Goal: Transaction & Acquisition: Purchase product/service

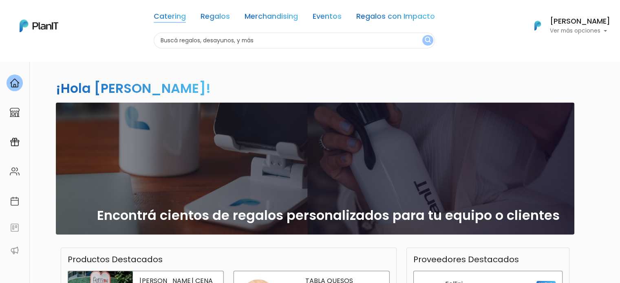
click at [170, 21] on link "Catering" at bounding box center [170, 18] width 32 height 10
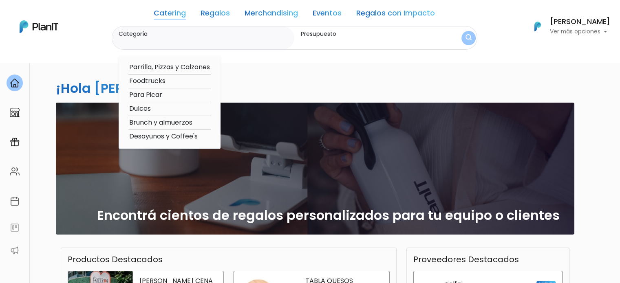
click at [152, 137] on option "Desayunos y Coffee's" at bounding box center [169, 137] width 82 height 10
type input "Desayunos y Coffee's"
type input "$0 - $1000"
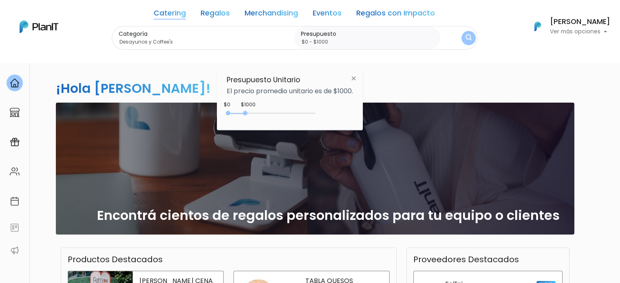
click at [395, 86] on div "¡Hola Belén Gallo! slide 1 of 1 Encontrá cientos de regalos personalizados para…" at bounding box center [310, 239] width 538 height 357
click at [470, 35] on img "submit" at bounding box center [469, 38] width 6 height 8
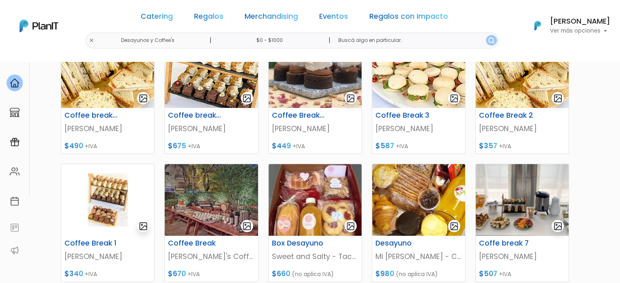
scroll to position [163, 0]
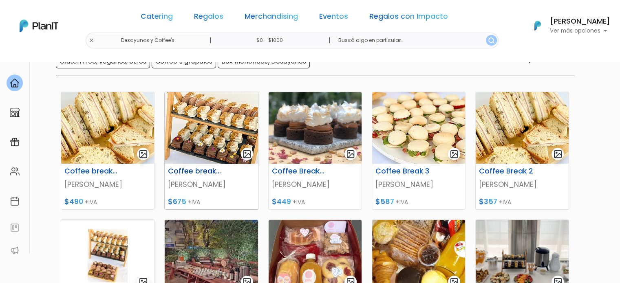
scroll to position [82, 0]
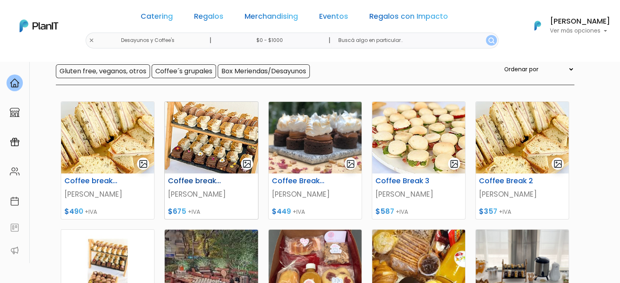
click at [220, 146] on img at bounding box center [211, 138] width 93 height 72
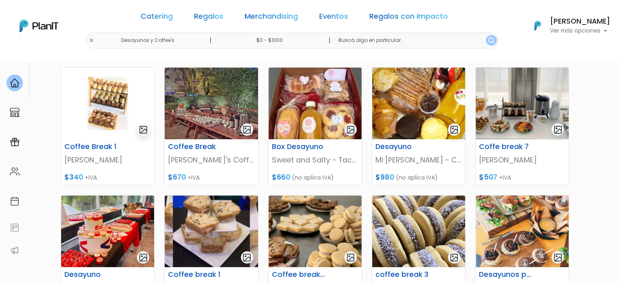
scroll to position [245, 0]
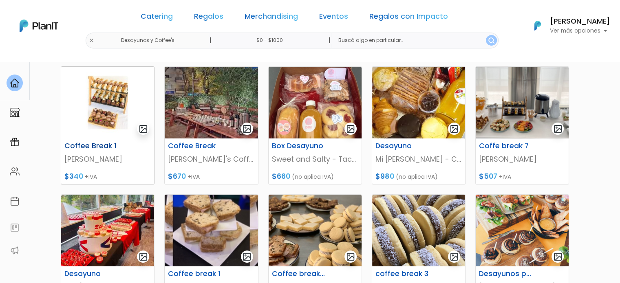
click at [103, 136] on img at bounding box center [107, 103] width 93 height 72
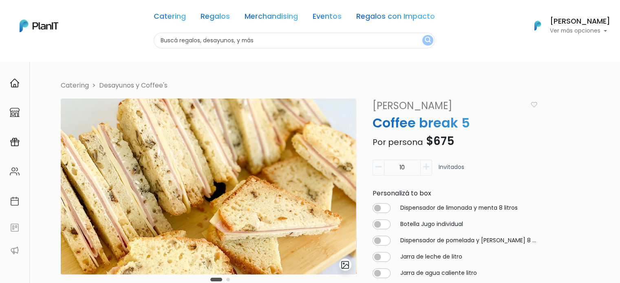
scroll to position [41, 0]
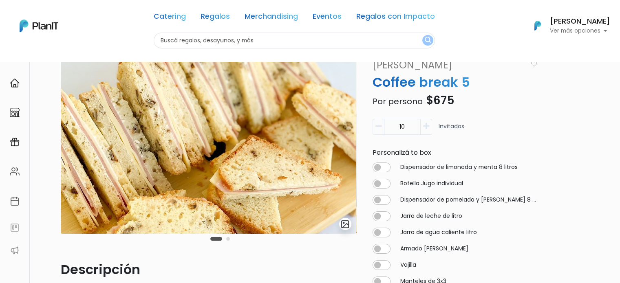
click at [425, 129] on icon "button" at bounding box center [426, 126] width 6 height 7
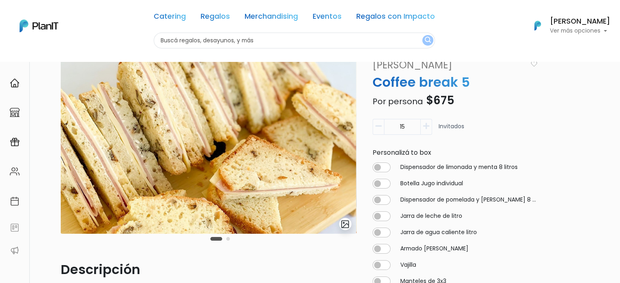
click at [425, 129] on icon "button" at bounding box center [426, 126] width 6 height 7
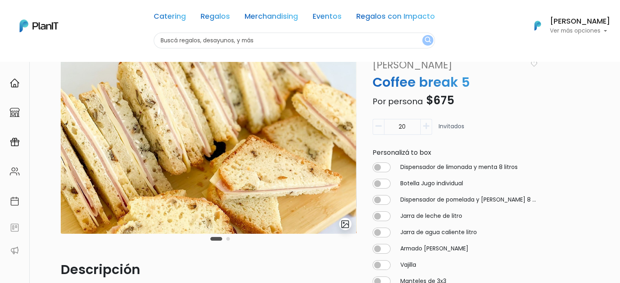
click at [425, 129] on icon "button" at bounding box center [426, 126] width 6 height 7
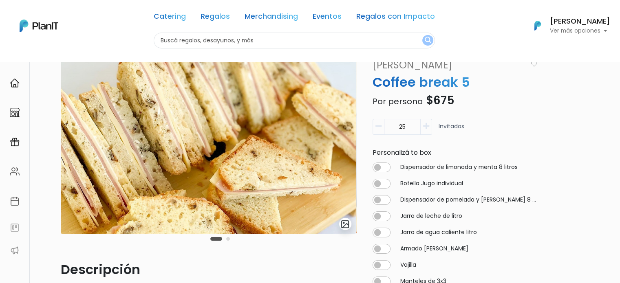
click at [426, 128] on icon "button" at bounding box center [426, 126] width 6 height 7
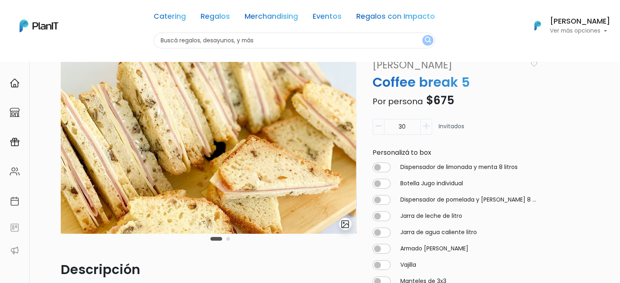
click at [426, 128] on icon "button" at bounding box center [426, 126] width 6 height 7
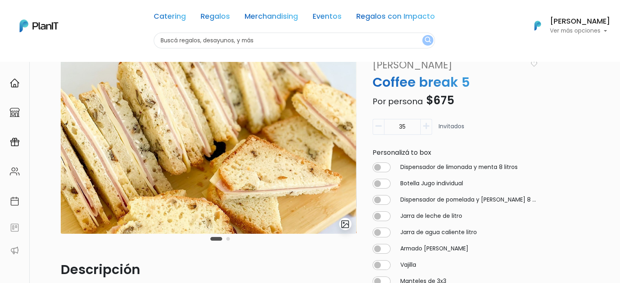
click at [426, 128] on icon "button" at bounding box center [426, 126] width 6 height 7
click at [425, 129] on icon "button" at bounding box center [426, 126] width 6 height 7
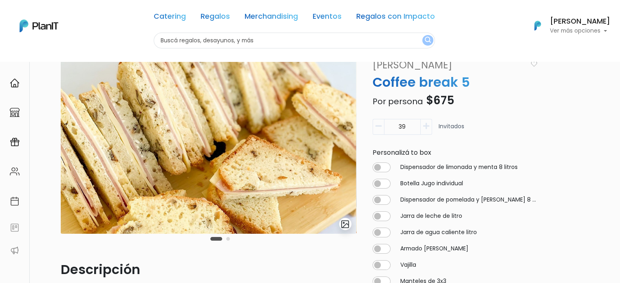
type input "40"
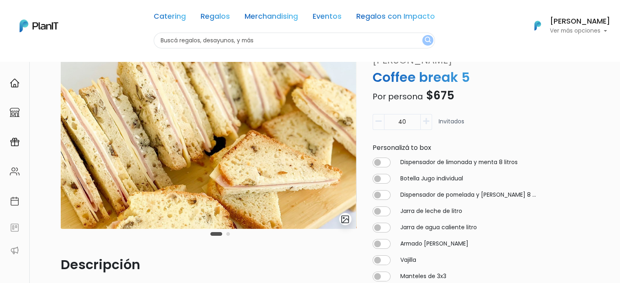
scroll to position [0, 0]
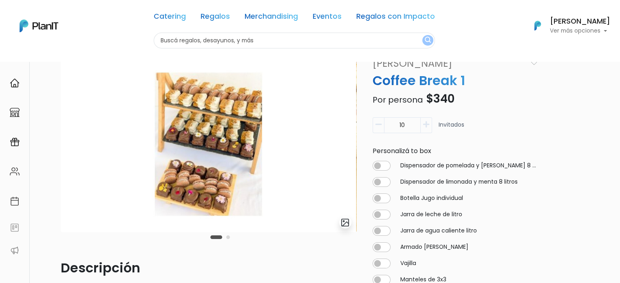
scroll to position [41, 0]
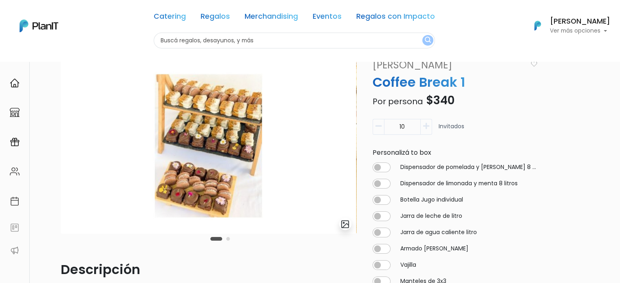
click at [424, 128] on icon "button" at bounding box center [426, 126] width 6 height 7
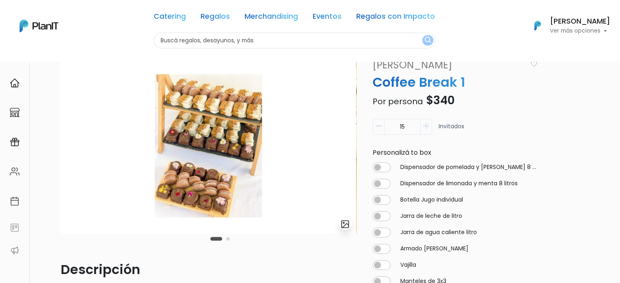
click at [424, 128] on icon "button" at bounding box center [426, 126] width 6 height 7
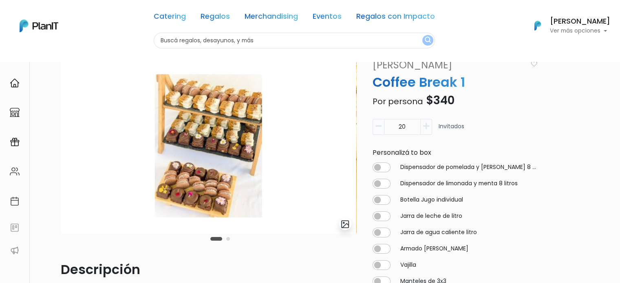
click at [424, 128] on icon "button" at bounding box center [426, 126] width 6 height 7
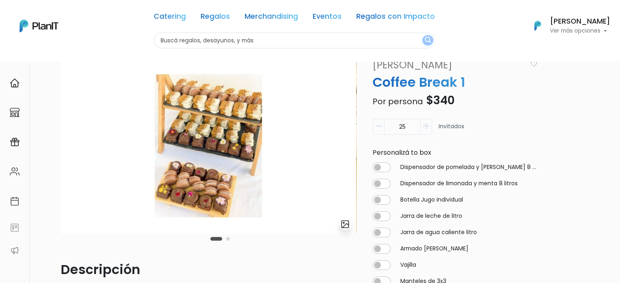
click at [424, 128] on icon "button" at bounding box center [426, 126] width 6 height 7
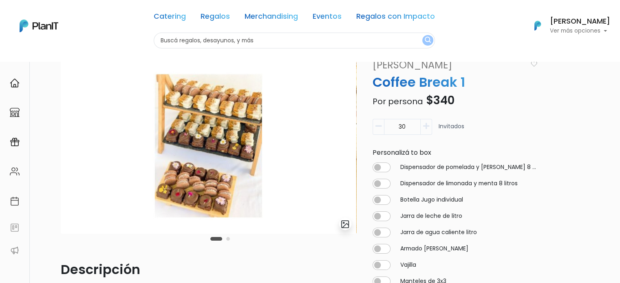
click at [424, 128] on icon "button" at bounding box center [426, 126] width 6 height 7
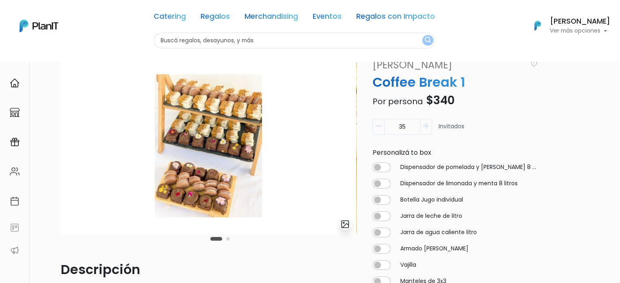
click at [424, 128] on icon "button" at bounding box center [426, 126] width 6 height 7
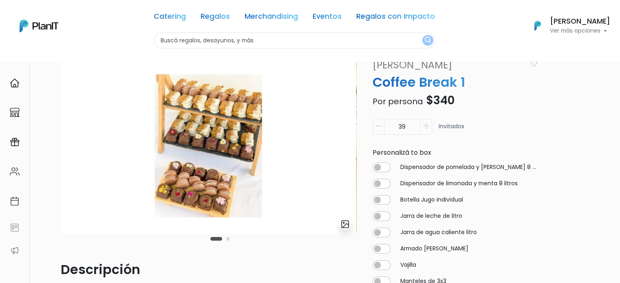
type input "40"
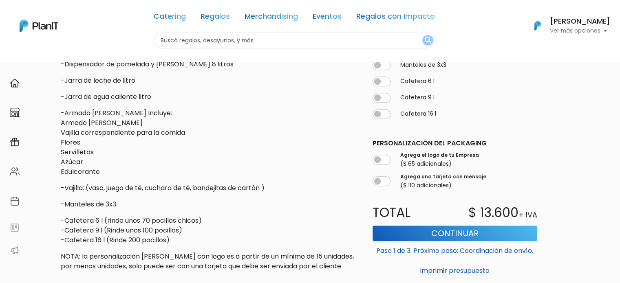
scroll to position [503, 0]
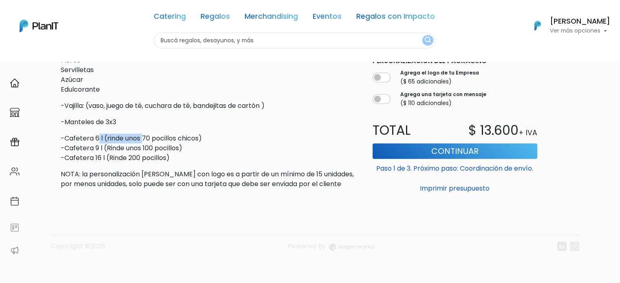
drag, startPoint x: 99, startPoint y: 142, endPoint x: 144, endPoint y: 141, distance: 44.0
click at [144, 141] on p "-Cafetera 6 l (rinde unos 70 pocillos chicos) -Cafetera 9 l (Rinde unos 100 poc…" at bounding box center [209, 148] width 296 height 29
click at [164, 148] on p "-Cafetera 6 l (rinde unos 70 pocillos chicos) -Cafetera 9 l (Rinde unos 100 poc…" at bounding box center [209, 148] width 296 height 29
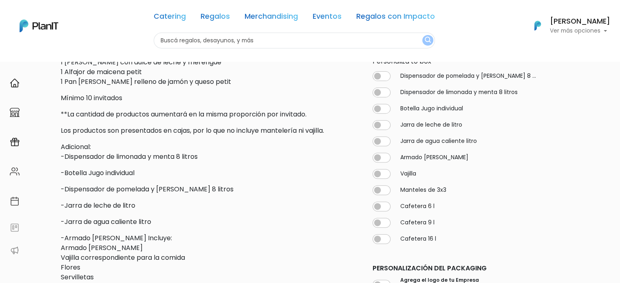
scroll to position [218, 0]
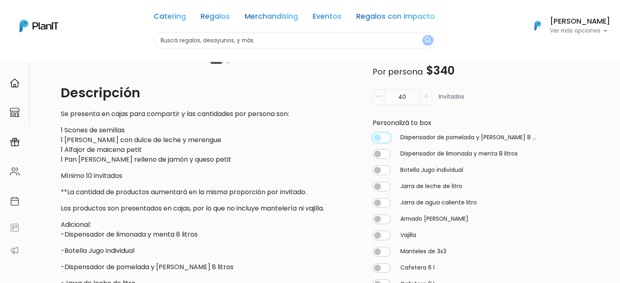
click at [380, 139] on input "checkbox" at bounding box center [382, 138] width 18 height 10
checkbox input "true"
type input "40"
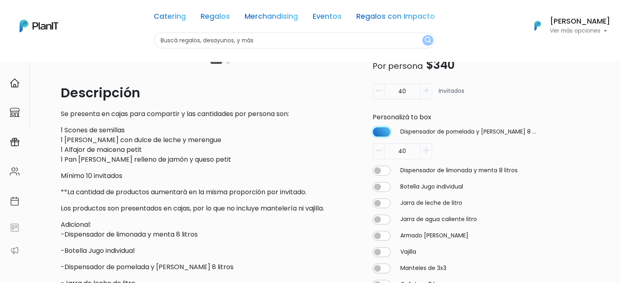
click at [379, 135] on input "checkbox" at bounding box center [382, 132] width 18 height 10
checkbox input "false"
type input "0"
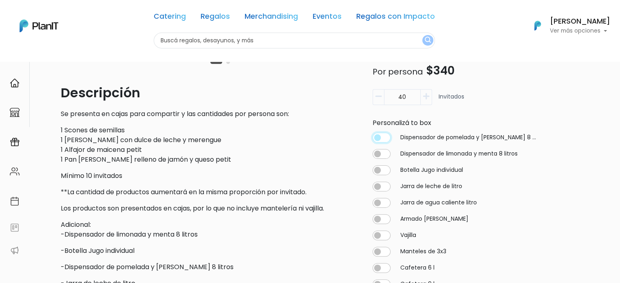
click at [379, 135] on input "checkbox" at bounding box center [382, 138] width 18 height 10
checkbox input "true"
type input "40"
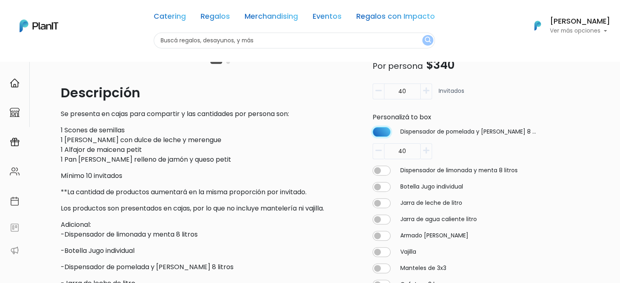
click at [379, 135] on input "checkbox" at bounding box center [382, 132] width 18 height 10
checkbox input "false"
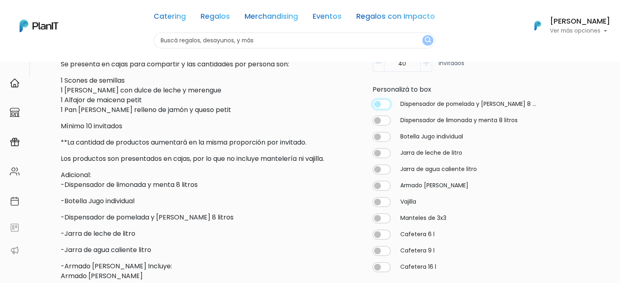
scroll to position [299, 0]
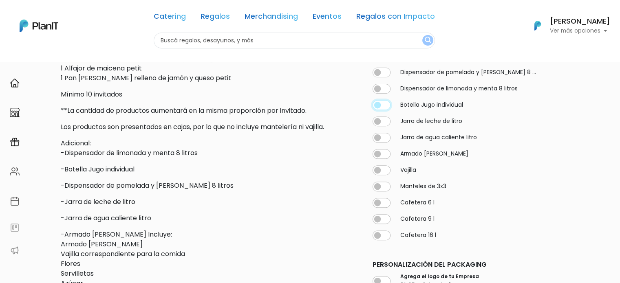
click at [389, 107] on input "checkbox" at bounding box center [382, 105] width 18 height 10
checkbox input "true"
type input "40"
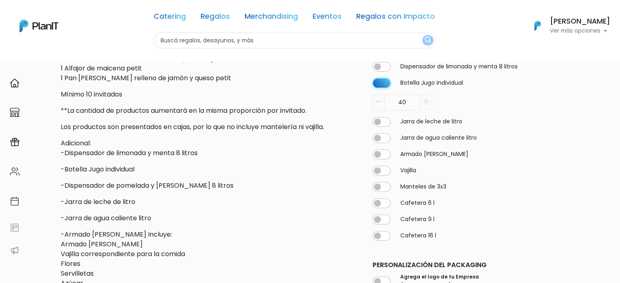
click at [378, 84] on input "checkbox" at bounding box center [382, 83] width 18 height 10
checkbox input "false"
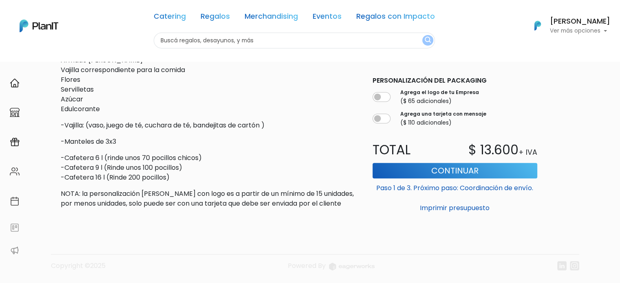
scroll to position [503, 0]
